Goal: Information Seeking & Learning: Learn about a topic

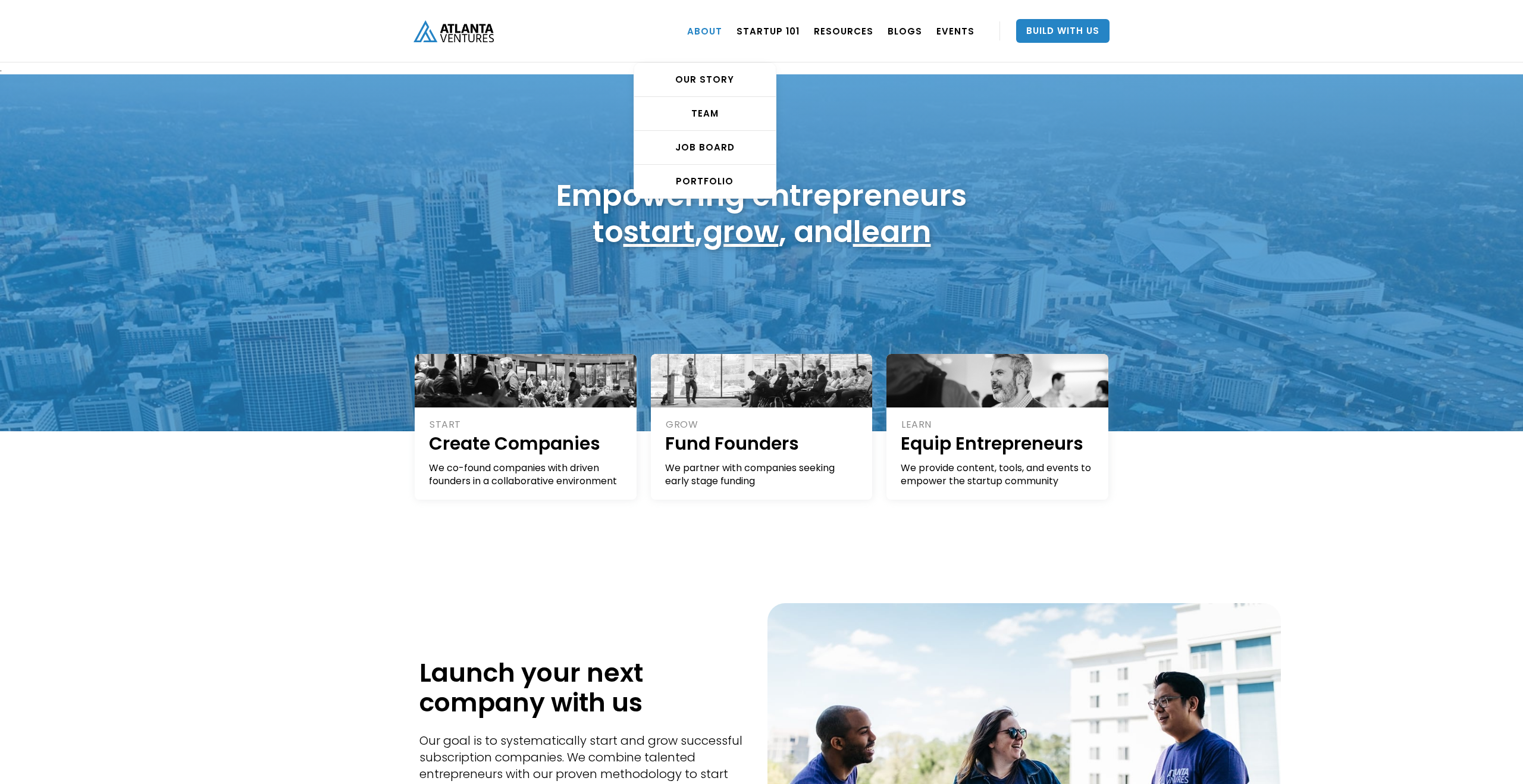
click at [697, 31] on link "ABOUT" at bounding box center [704, 31] width 35 height 33
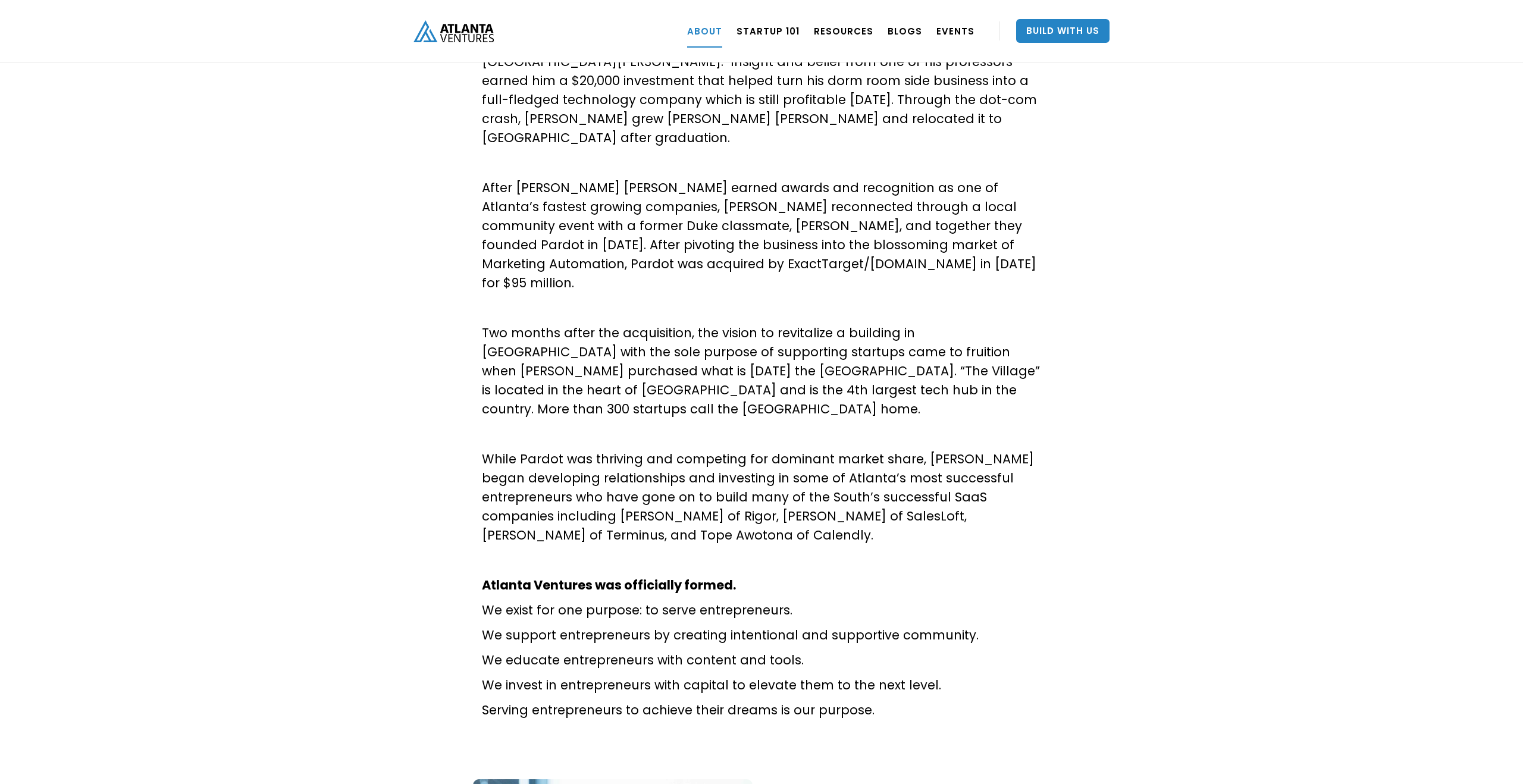
scroll to position [402, 0]
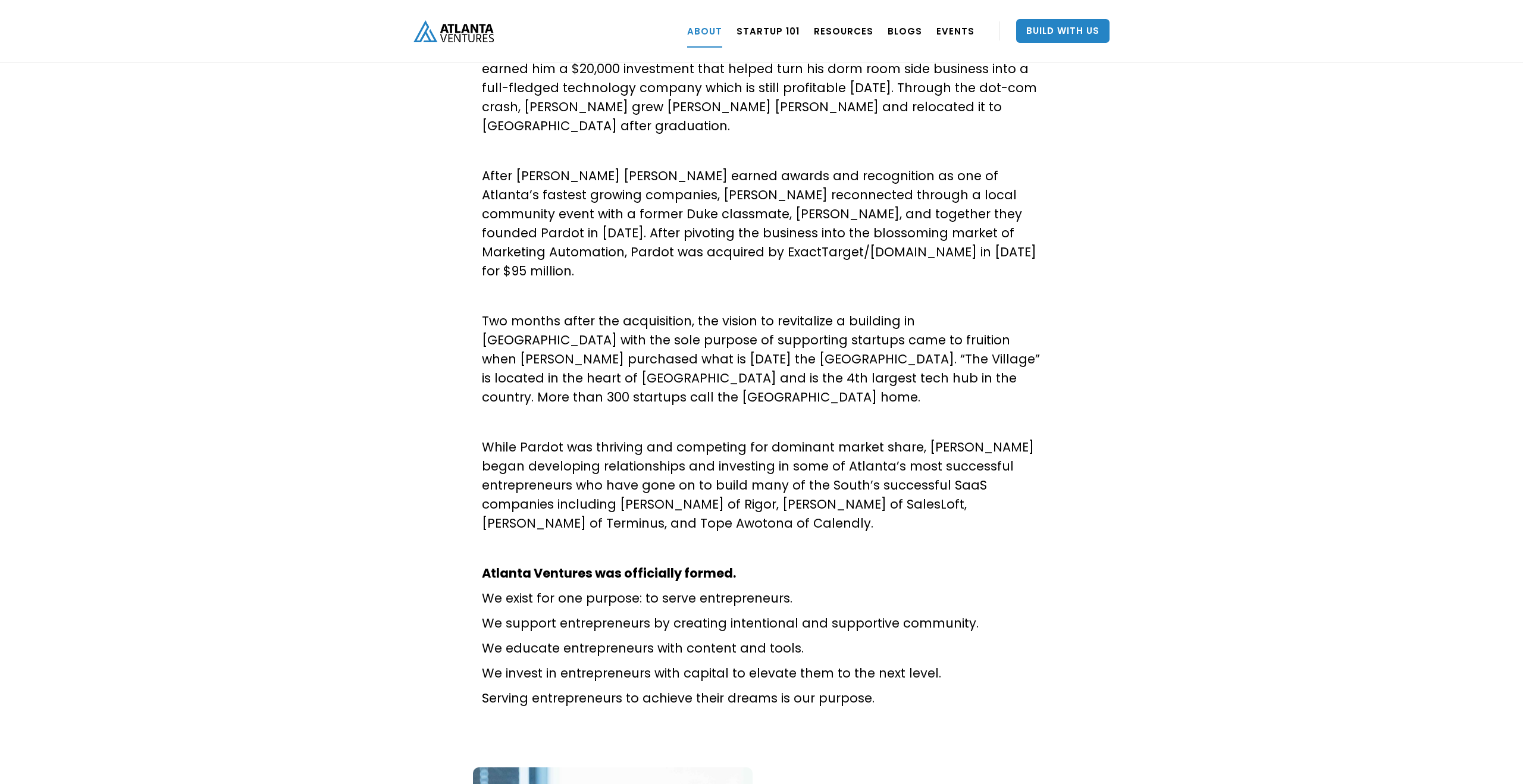
drag, startPoint x: 884, startPoint y: 663, endPoint x: 548, endPoint y: 122, distance: 636.8
click at [548, 122] on div "About Atlanta Ventures – Our Story Atlanta Ventures was just a twinkle in found…" at bounding box center [762, 318] width 559 height 791
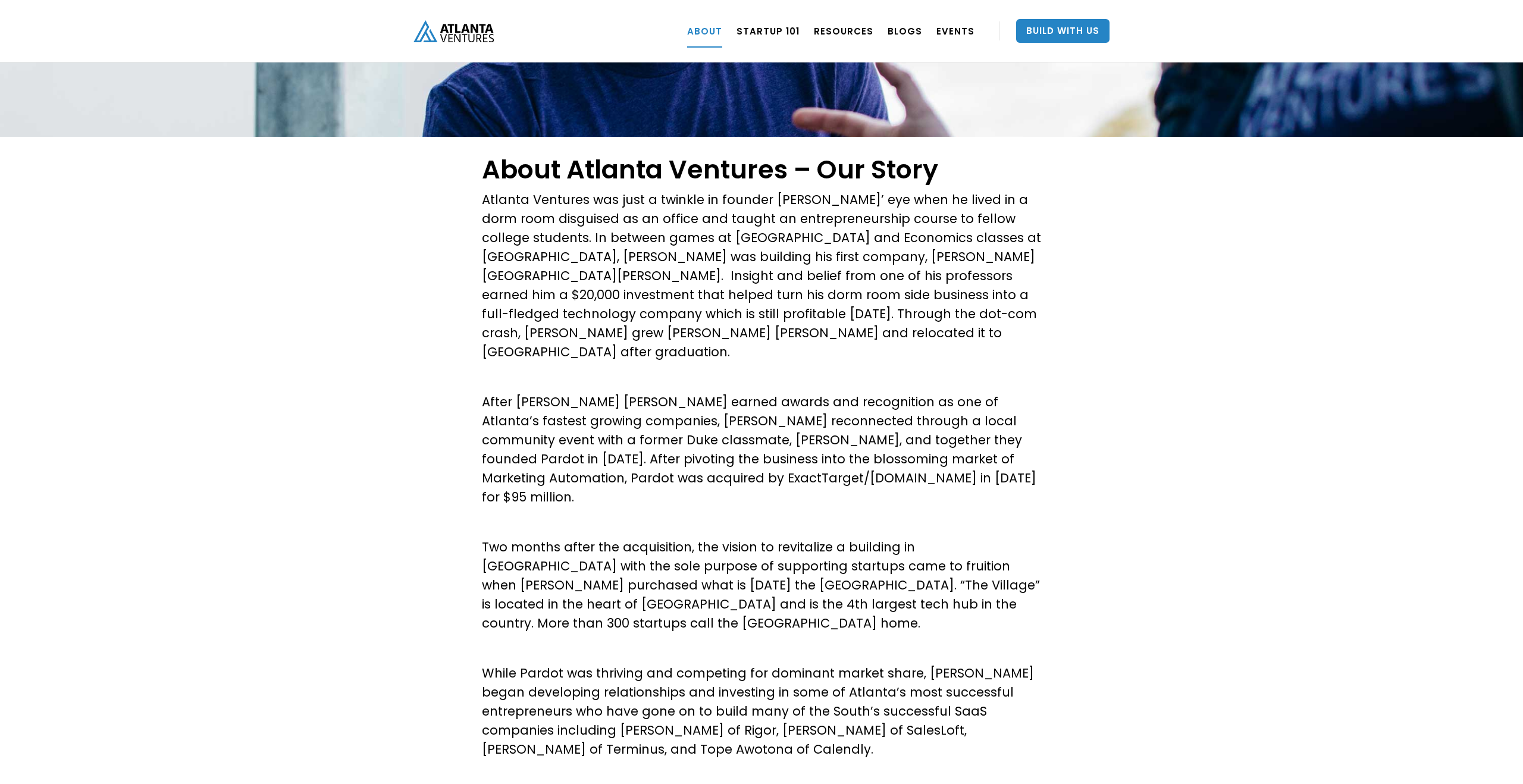
scroll to position [163, 0]
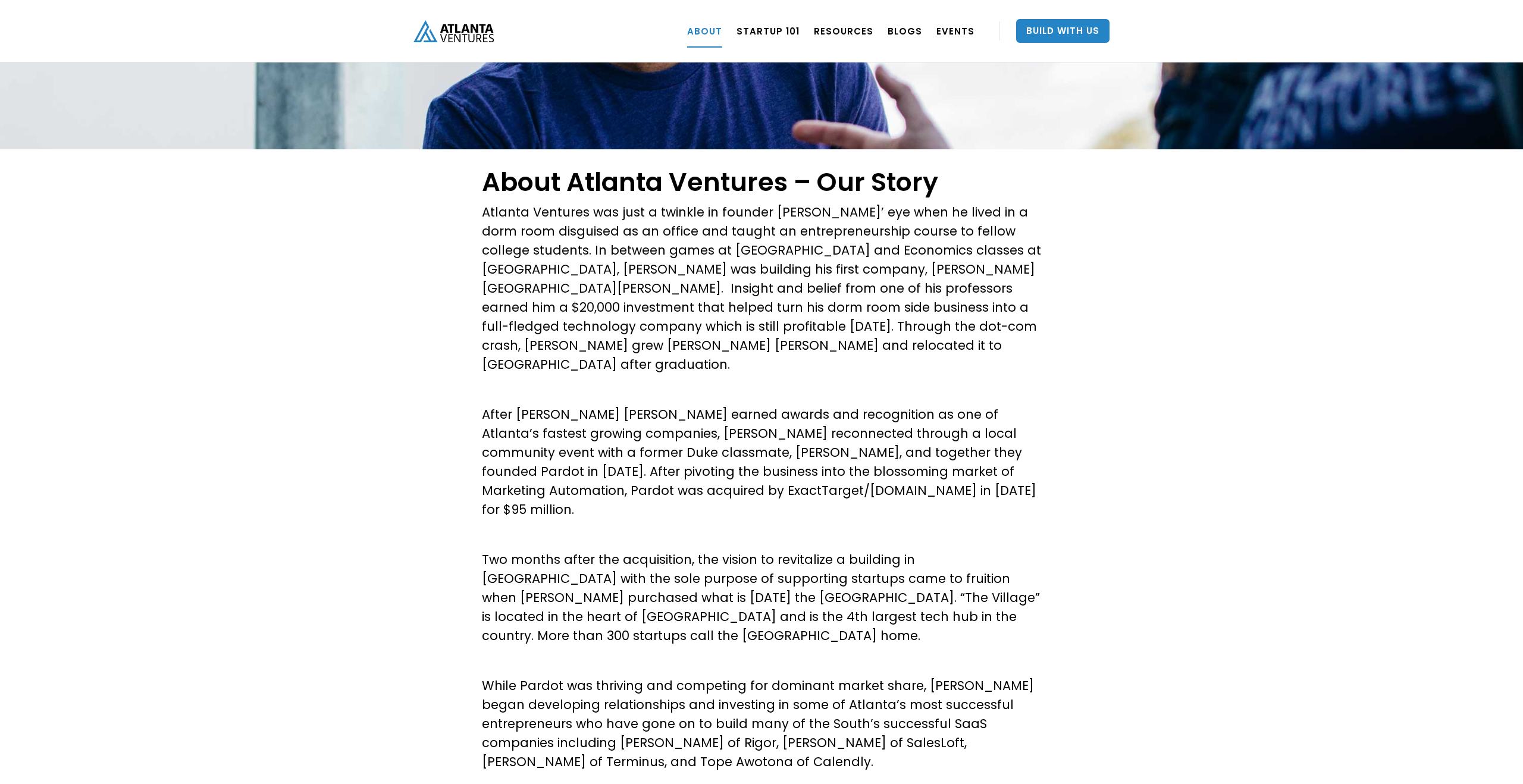
click at [484, 189] on h1 "About Atlanta Ventures – Our Story" at bounding box center [762, 182] width 559 height 30
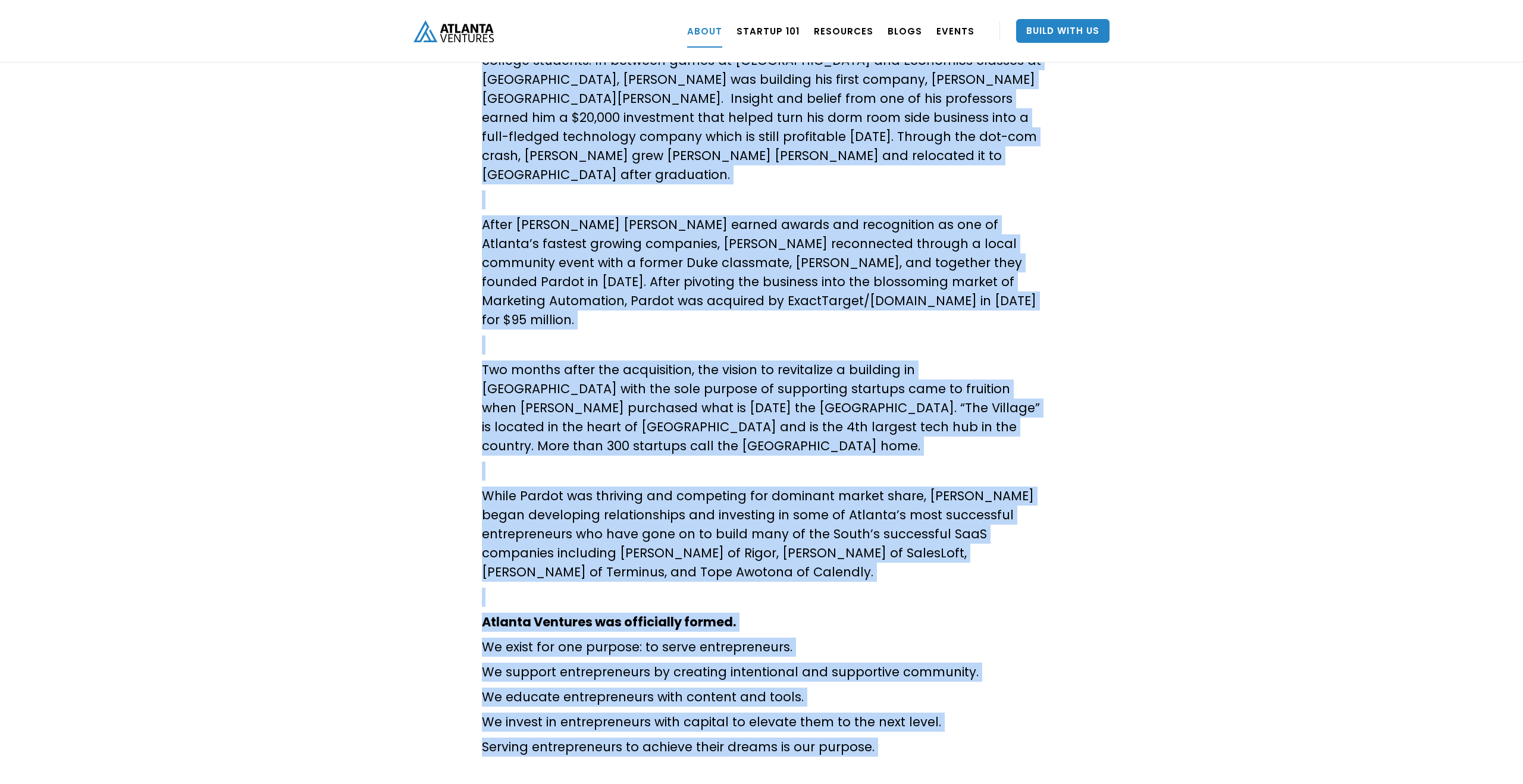
scroll to position [359, 0]
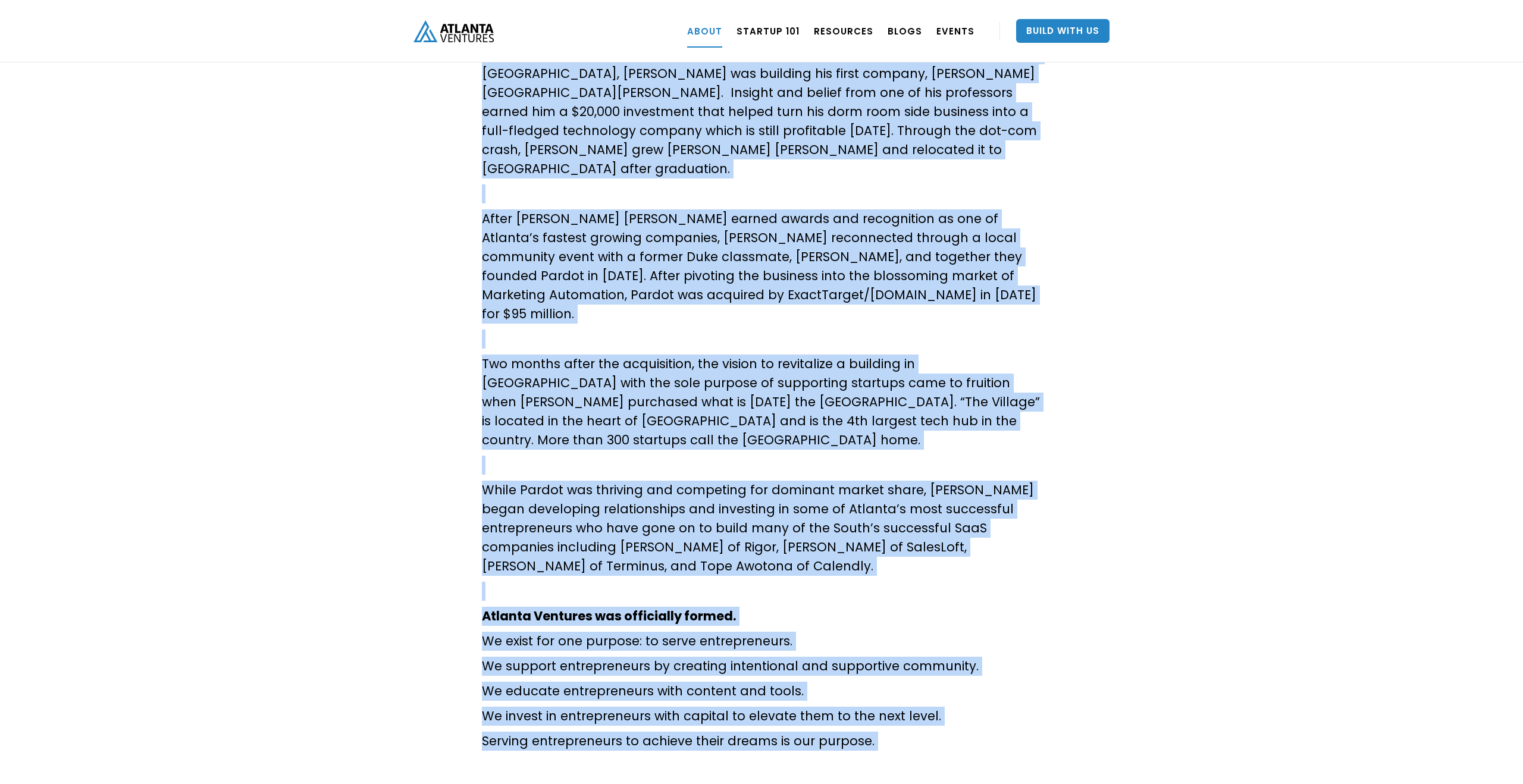
drag, startPoint x: 484, startPoint y: 189, endPoint x: 875, endPoint y: 696, distance: 640.3
click at [875, 696] on div "About Atlanta Ventures – Our Story Atlanta Ventures was just a twinkle in found…" at bounding box center [762, 361] width 559 height 791
copy div "About Atlanta Ventures – Our Story Atlanta Ventures was just a twinkle in found…"
click at [454, 28] on img "home" at bounding box center [454, 31] width 80 height 22
